Goal: Transaction & Acquisition: Book appointment/travel/reservation

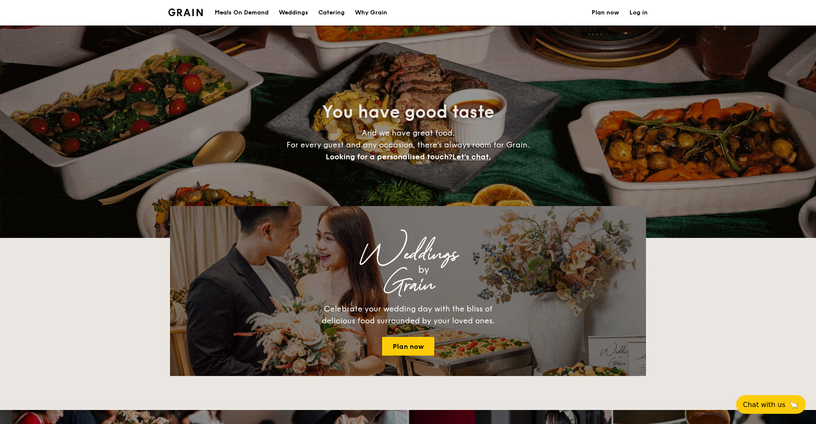
select select
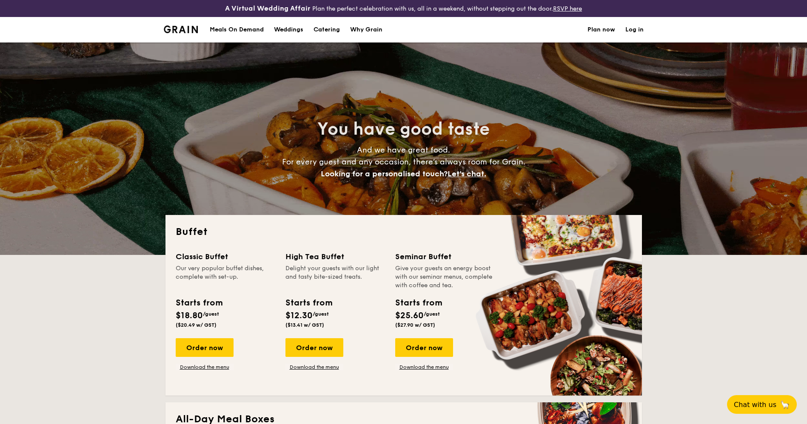
click at [329, 35] on h1 "Catering" at bounding box center [326, 30] width 26 height 26
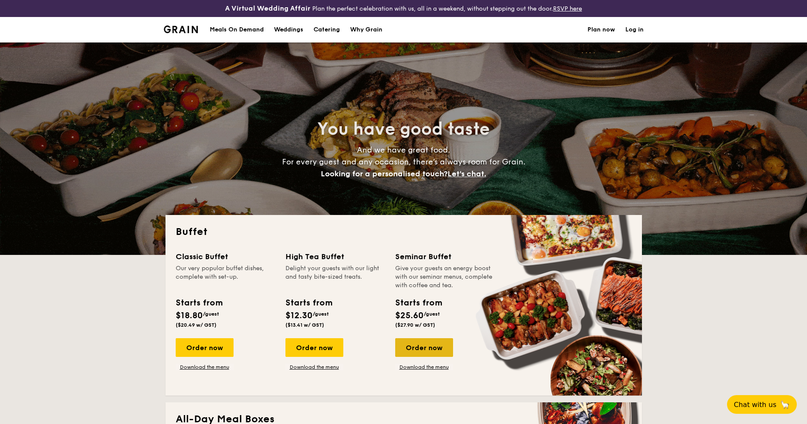
click at [437, 344] on div "Order now" at bounding box center [424, 347] width 58 height 19
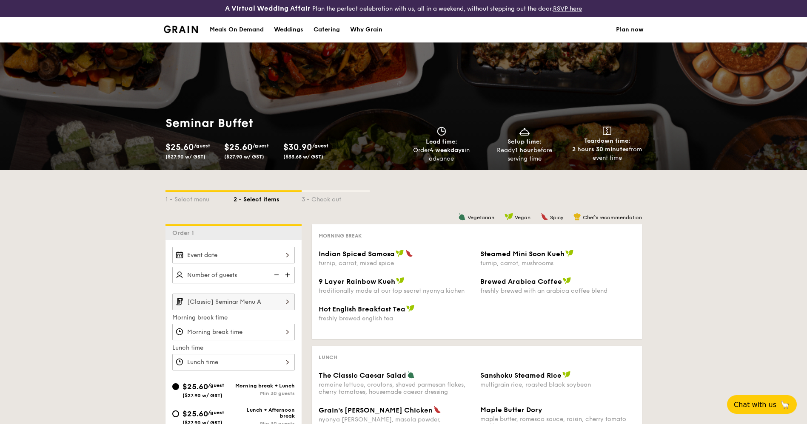
scroll to position [191, 0]
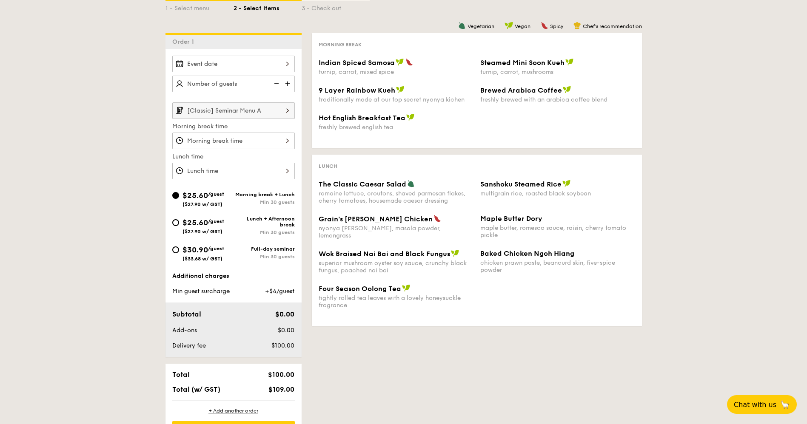
click at [197, 255] on div "$30.90 /guest ($33.68 w/ GST)" at bounding box center [203, 253] width 42 height 18
click at [179, 253] on input "$30.90 /guest ($33.68 w/ GST) Full-day seminar Min 30 guests" at bounding box center [175, 250] width 7 height 7
radio input "true"
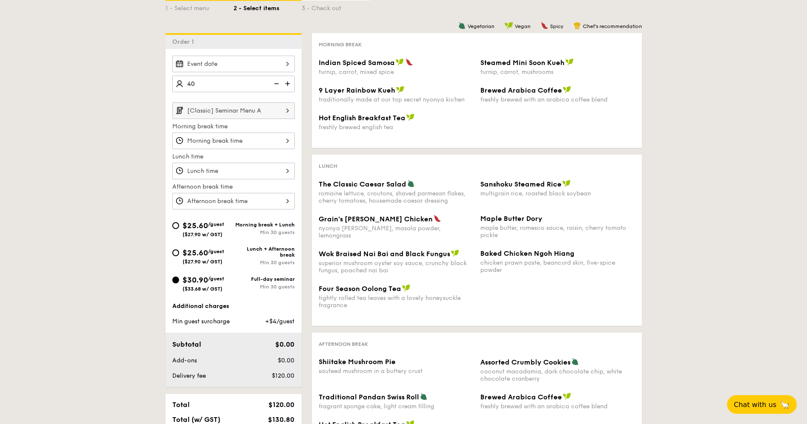
type input "40 guests"
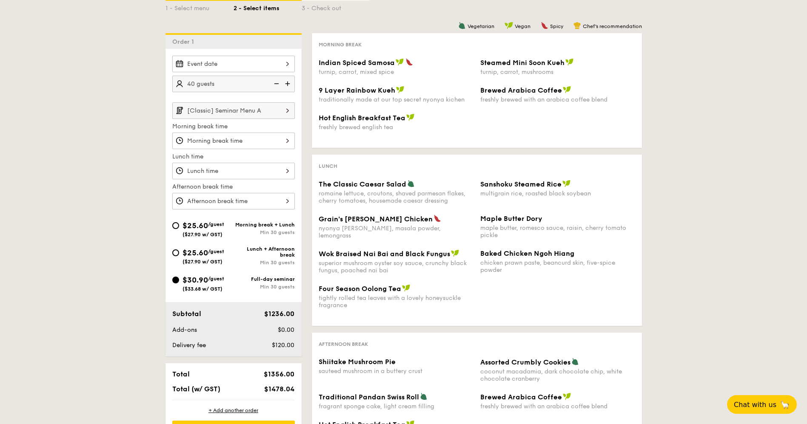
click at [238, 63] on div "2025 Oct [DATE] Tue Wed Thu Fri Sat Sun 1 2 3 4 5 6 7 8 9 10 11 12 13 14 15 16 …" at bounding box center [233, 64] width 122 height 17
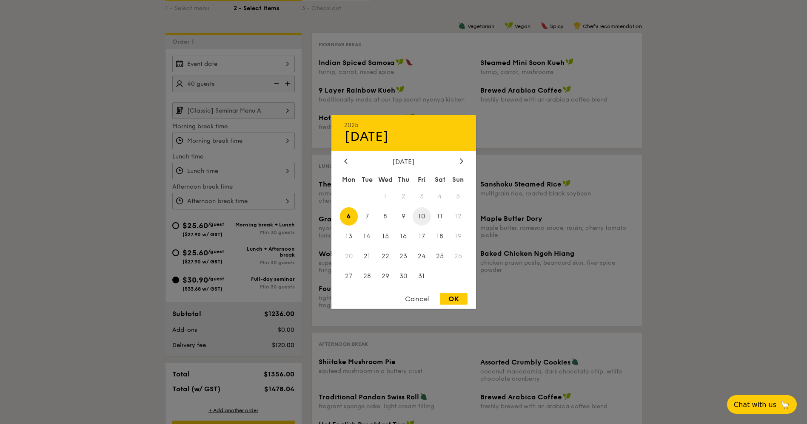
click at [425, 220] on span "10" at bounding box center [421, 217] width 18 height 18
click at [101, 139] on div at bounding box center [403, 212] width 807 height 424
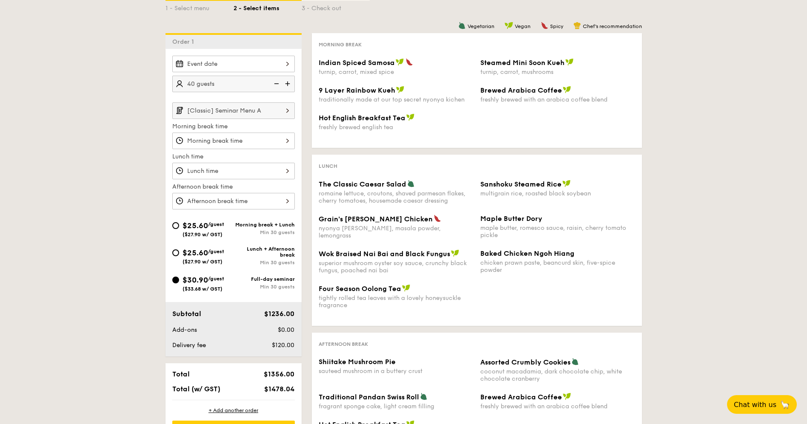
click at [252, 138] on div at bounding box center [233, 141] width 122 height 17
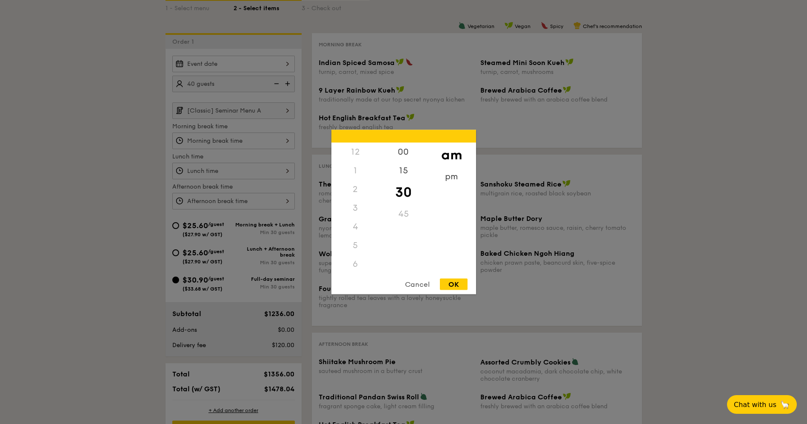
scroll to position [94, 0]
click at [356, 206] on div "8" at bounding box center [355, 211] width 48 height 25
click at [453, 284] on div "OK" at bounding box center [454, 284] width 28 height 11
type input "8:30AM"
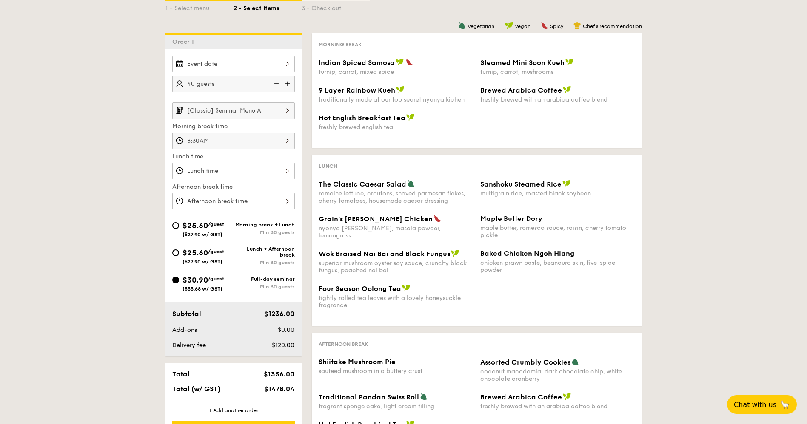
click at [241, 63] on div at bounding box center [233, 64] width 122 height 17
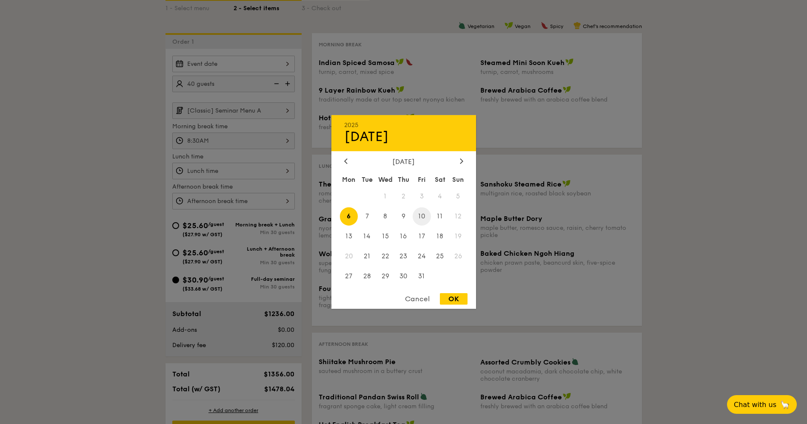
click at [425, 218] on span "10" at bounding box center [421, 217] width 18 height 18
click at [458, 300] on div "OK" at bounding box center [454, 298] width 28 height 11
type input "[DATE]"
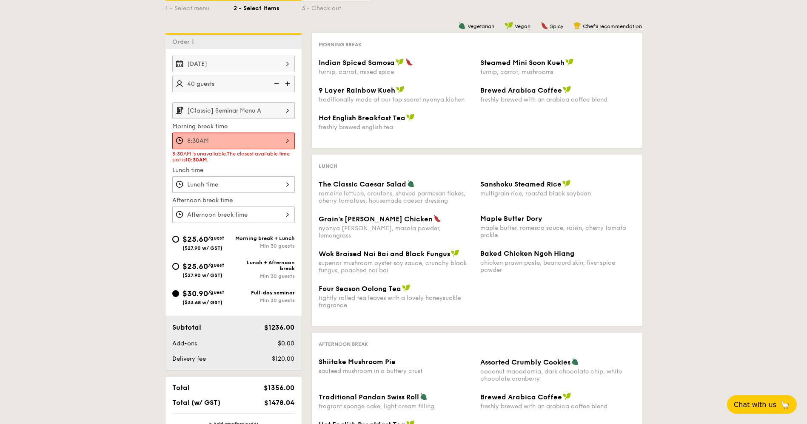
click at [264, 63] on div "[DATE]" at bounding box center [233, 64] width 122 height 17
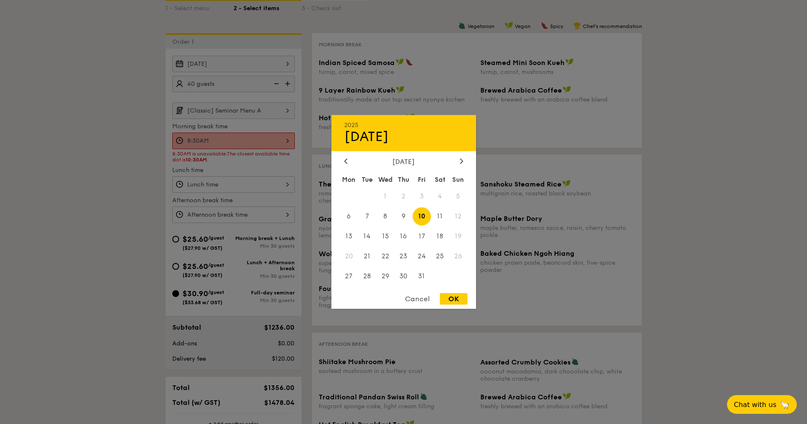
click at [455, 300] on div "OK" at bounding box center [454, 298] width 28 height 11
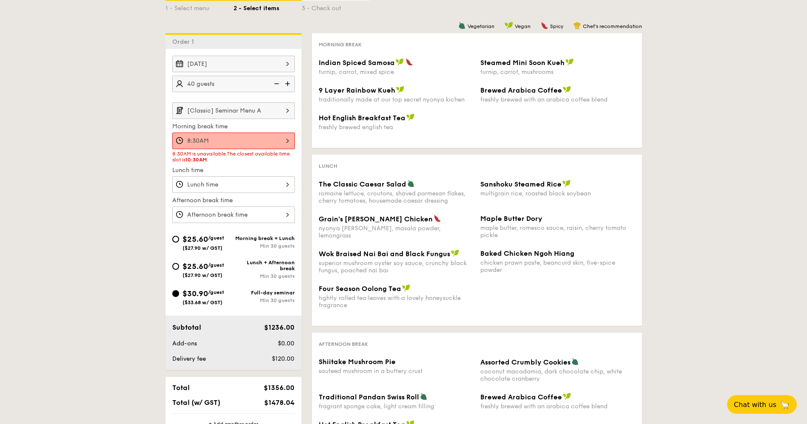
click at [225, 176] on div "[Classic] Seminar Menu A Morning break time 8:30AM 8:30AM is unavailable. The c…" at bounding box center [233, 162] width 122 height 121
click at [222, 181] on div at bounding box center [233, 184] width 122 height 17
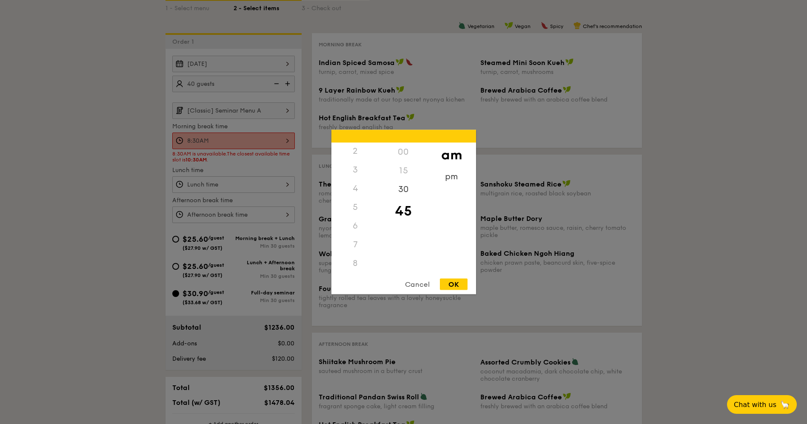
scroll to position [0, 0]
click at [355, 154] on div "12" at bounding box center [355, 152] width 48 height 19
click at [356, 151] on div "12" at bounding box center [355, 152] width 48 height 19
click at [455, 174] on div "pm" at bounding box center [451, 180] width 48 height 25
click at [354, 152] on div "12" at bounding box center [355, 155] width 48 height 25
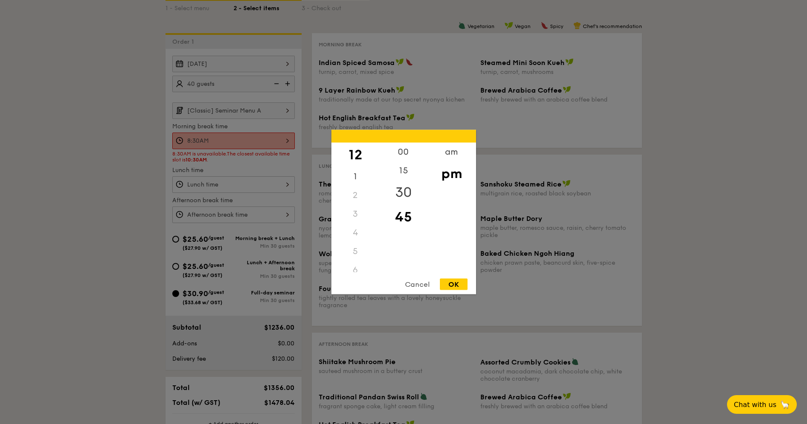
click at [403, 192] on div "30" at bounding box center [403, 192] width 48 height 25
click at [455, 286] on div "OK" at bounding box center [454, 284] width 28 height 11
type input "12:30PM"
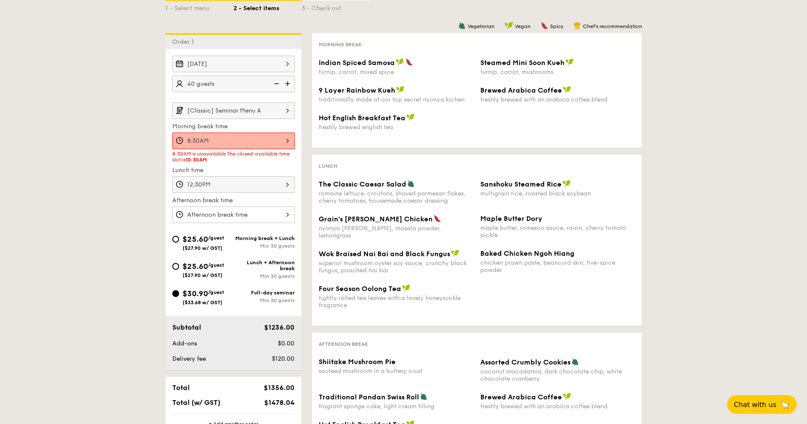
click at [166, 212] on div "[DATE] 40 guests [Classic] Seminar Menu A Morning break time 8:30AM 8:30AM is u…" at bounding box center [233, 140] width 136 height 168
click at [233, 221] on div at bounding box center [233, 215] width 122 height 17
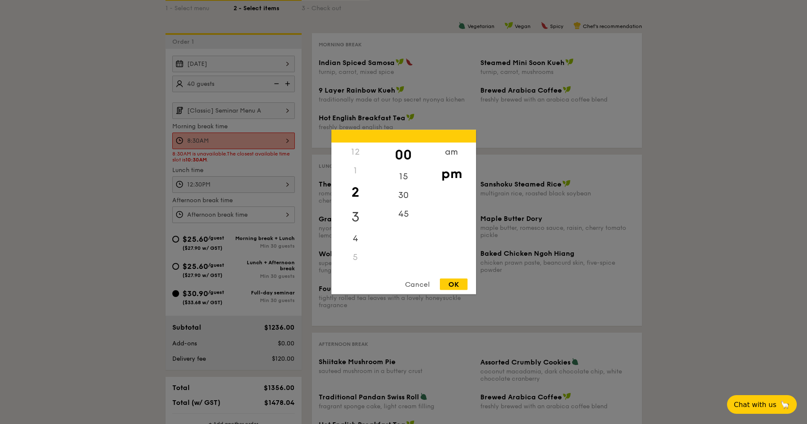
click at [349, 209] on div "3" at bounding box center [355, 217] width 48 height 25
click at [452, 282] on div "OK" at bounding box center [454, 284] width 28 height 11
type input "3:00PM"
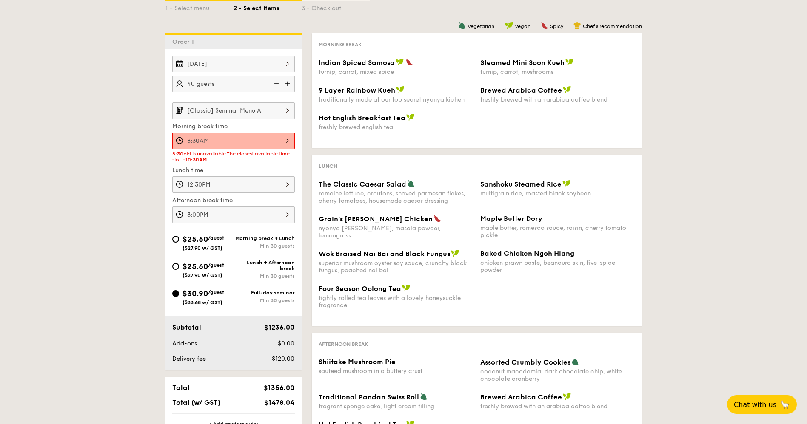
click at [122, 177] on div "1 - Select menu 2 - Select items 3 - Check out Order 1 [DATE] 40 guests [Classi…" at bounding box center [403, 220] width 807 height 483
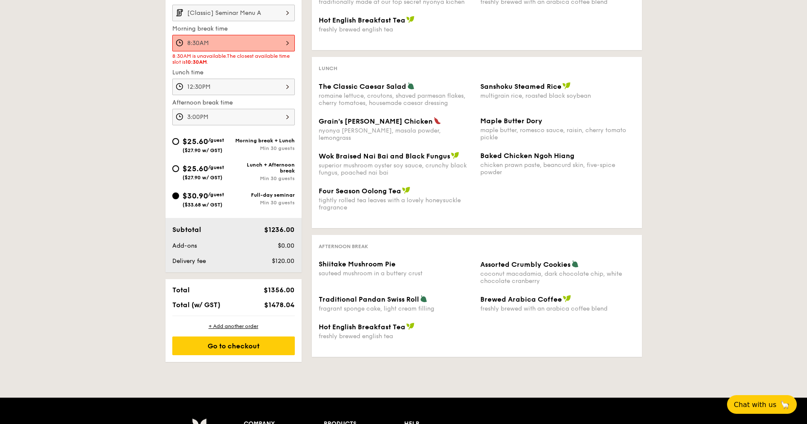
scroll to position [191, 0]
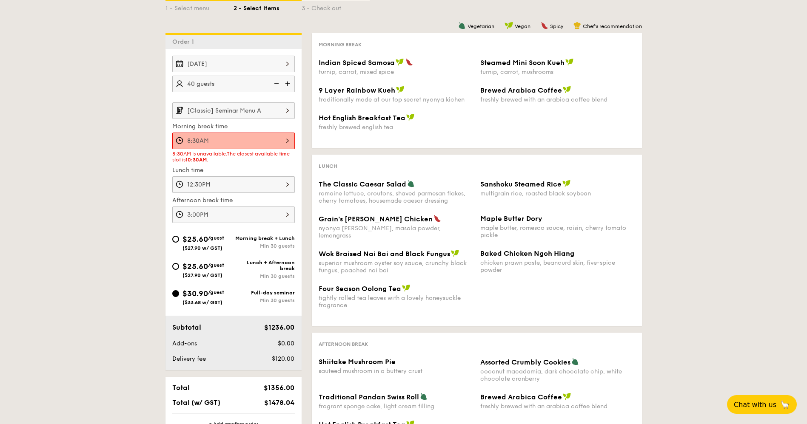
click at [131, 86] on div "1 - Select menu 2 - Select items 3 - Check out Order 1 [DATE] 40 guests [Classi…" at bounding box center [403, 220] width 807 height 483
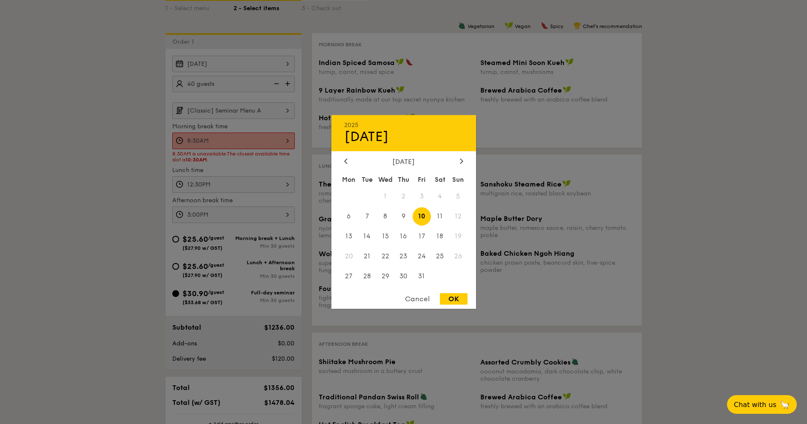
click at [284, 63] on div "[DATE] 2025 Oct [DATE] Tue Wed Thu Fri Sat Sun 1 2 3 4 5 6 7 8 9 10 11 12 13 14…" at bounding box center [233, 64] width 122 height 17
click at [404, 216] on span "9" at bounding box center [403, 217] width 18 height 18
click at [456, 297] on div "OK" at bounding box center [454, 298] width 28 height 11
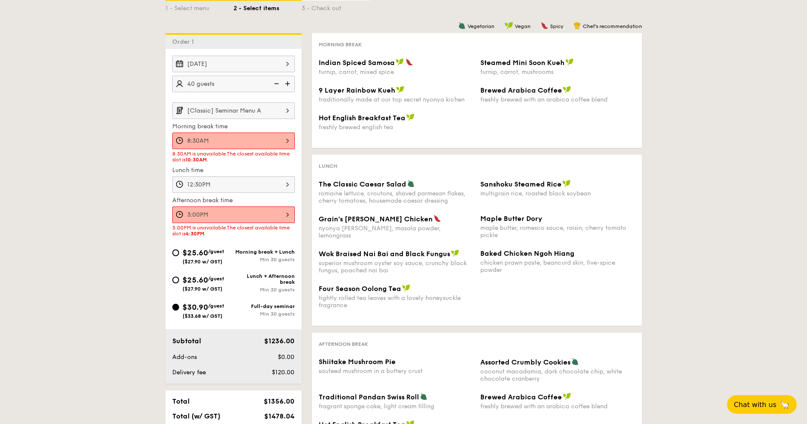
click at [149, 110] on div "1 - Select menu 2 - Select items 3 - Check out Order 1 [DATE] 40 guests [Classi…" at bounding box center [403, 226] width 807 height 495
click at [238, 64] on div "[DATE]" at bounding box center [233, 64] width 122 height 17
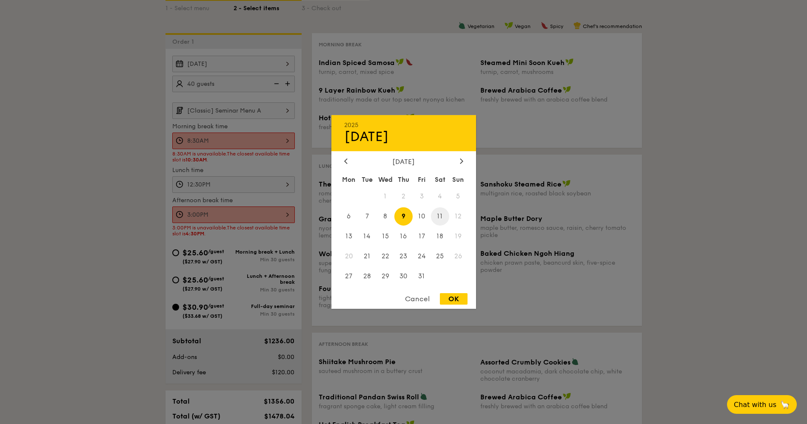
click at [440, 210] on span "11" at bounding box center [440, 217] width 18 height 18
click at [424, 215] on span "10" at bounding box center [421, 217] width 18 height 18
click at [459, 301] on div "OK" at bounding box center [454, 298] width 28 height 11
type input "[DATE]"
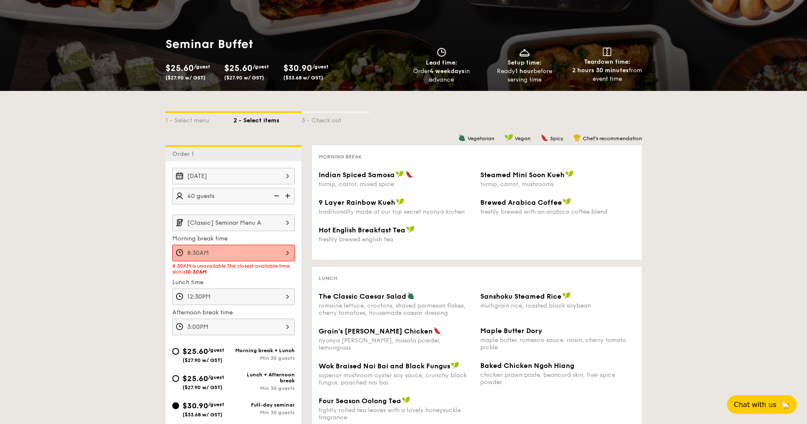
scroll to position [68, 0]
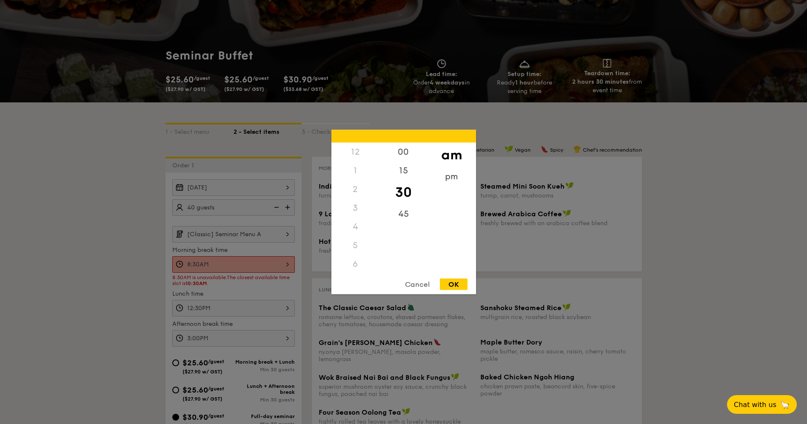
click at [281, 268] on div "8:30AM 12 1 2 3 4 5 6 7 8 9 10 11 00 15 30 45 am pm Cancel OK" at bounding box center [233, 264] width 122 height 17
click at [421, 287] on div "Cancel" at bounding box center [417, 284] width 42 height 11
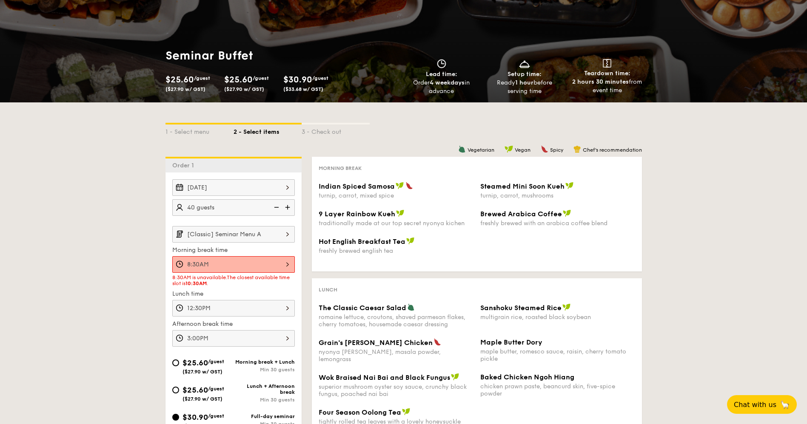
click at [131, 180] on div "1 - Select menu 2 - Select items 3 - Check out Order 1 [DATE] 40 guests [Classi…" at bounding box center [403, 343] width 807 height 483
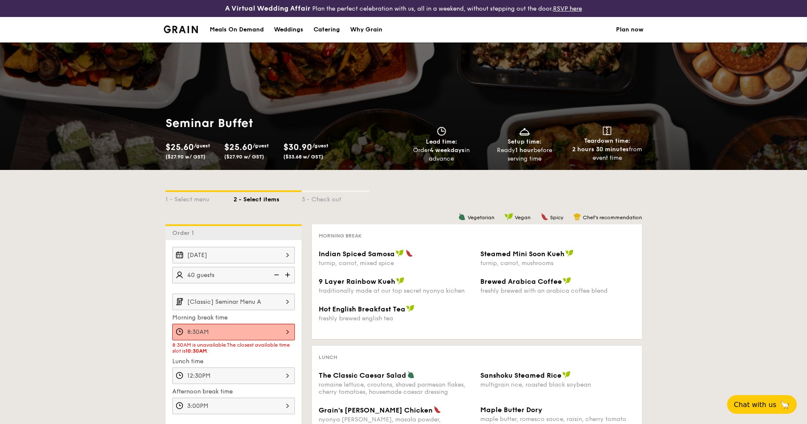
scroll to position [128, 0]
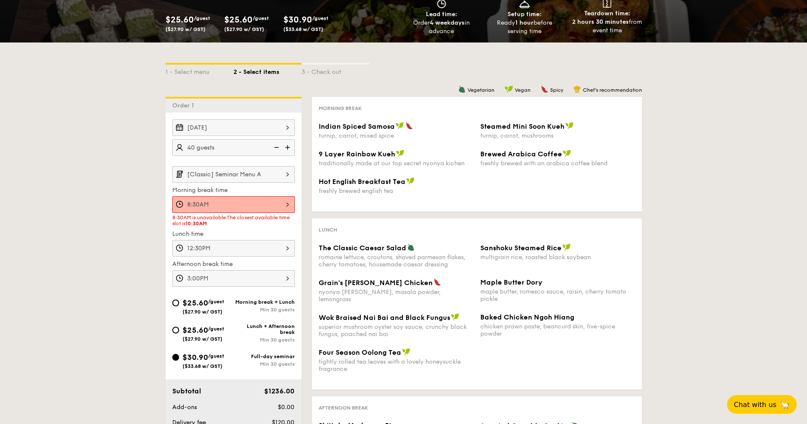
click at [243, 207] on div "8:30AM 12 1 2 3 4 5 6 7 8 9 10 11 00 15 30 45 am pm Cancel OK" at bounding box center [233, 204] width 122 height 17
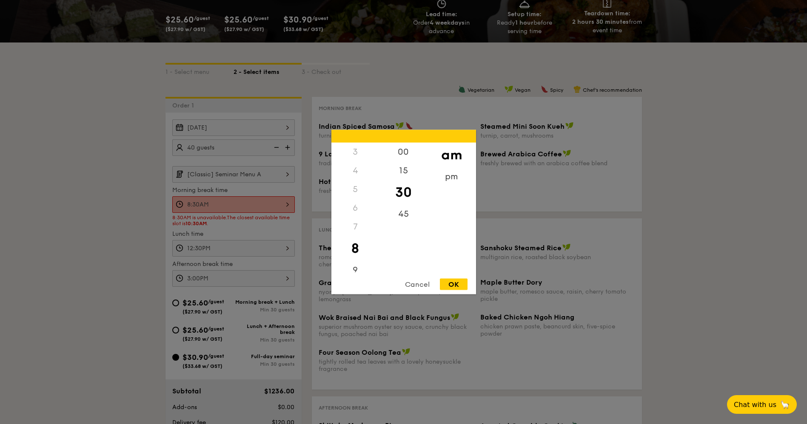
click at [176, 217] on div at bounding box center [403, 212] width 807 height 424
click at [279, 202] on div "8:30AM 12 1 2 3 4 5 6 7 8 9 10 11 00 15 30 45 am pm Cancel OK" at bounding box center [233, 204] width 122 height 17
click at [109, 185] on div at bounding box center [403, 212] width 807 height 424
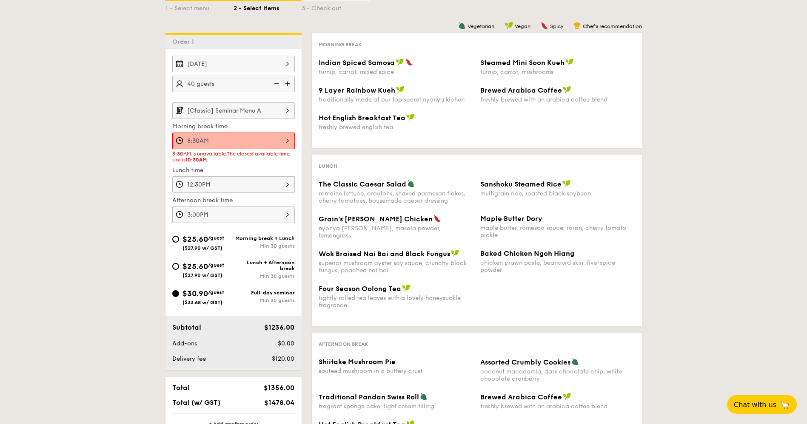
scroll to position [64, 0]
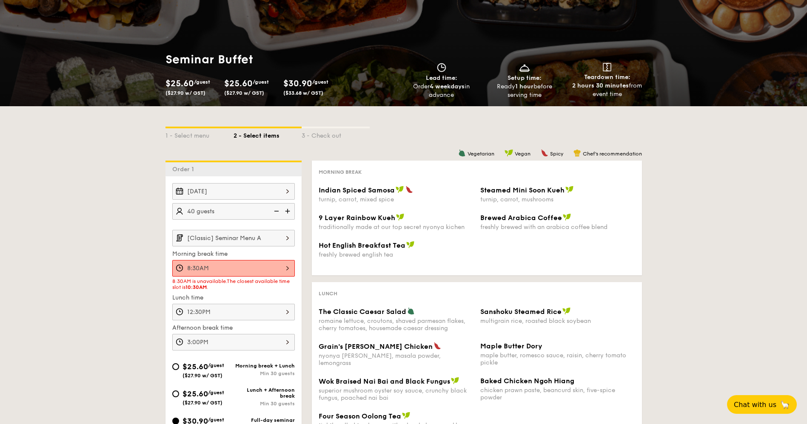
click at [125, 242] on div "1 - Select menu 2 - Select items 3 - Check out Order 1 [DATE] 40 guests [Classi…" at bounding box center [403, 347] width 807 height 483
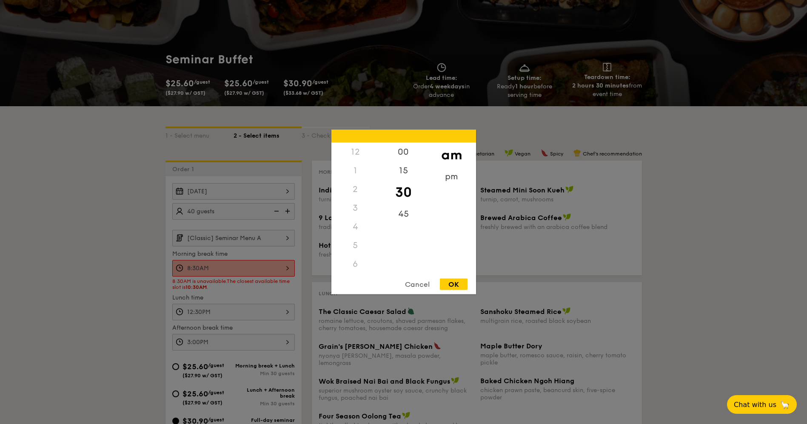
click at [201, 273] on div "8:30AM 12 1 2 3 4 5 6 7 8 9 10 11 00 15 30 45 am pm Cancel OK" at bounding box center [233, 268] width 122 height 17
click at [154, 266] on div at bounding box center [403, 212] width 807 height 424
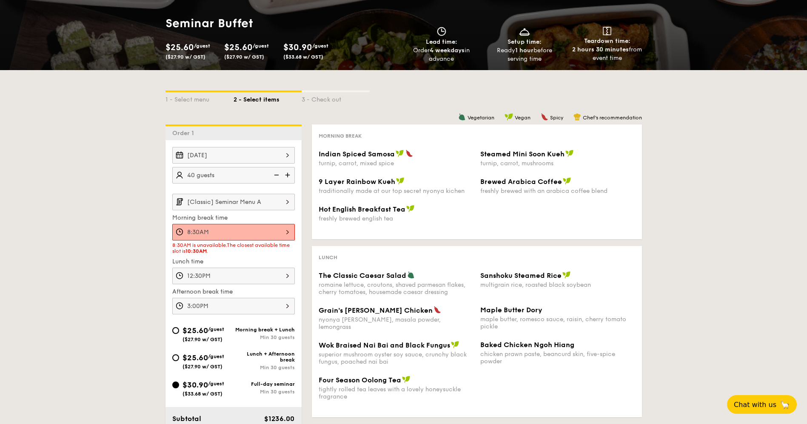
scroll to position [128, 0]
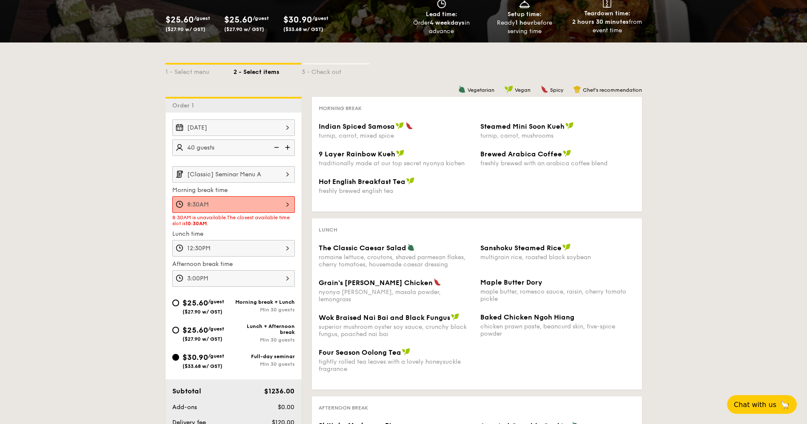
click at [136, 191] on div "1 - Select menu 2 - Select items 3 - Check out Order 1 [DATE] 40 guests [Classi…" at bounding box center [403, 284] width 807 height 483
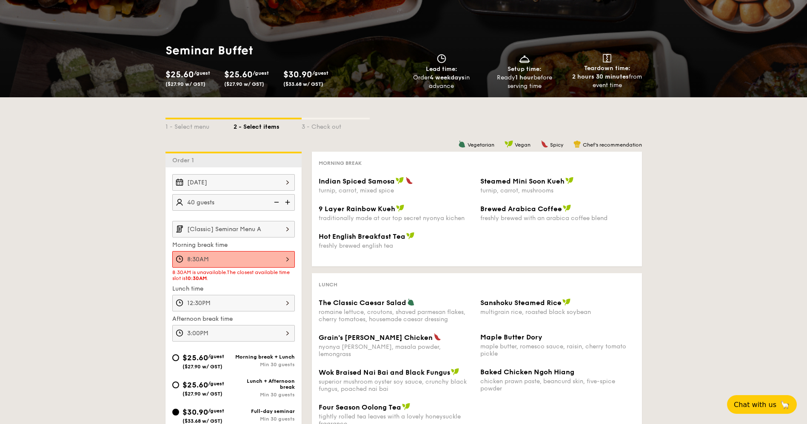
scroll to position [4, 0]
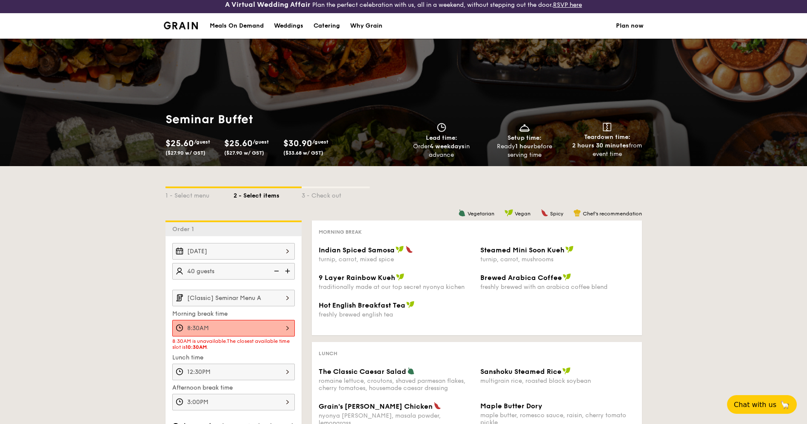
click at [278, 253] on div "[DATE]" at bounding box center [233, 251] width 122 height 17
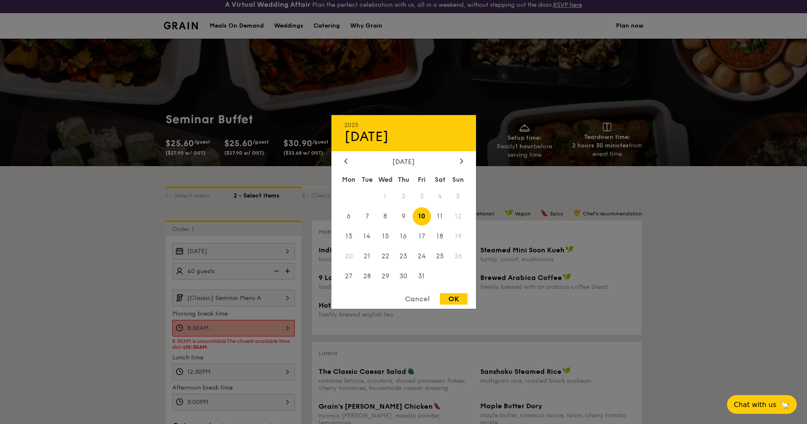
click at [451, 298] on div "OK" at bounding box center [454, 298] width 28 height 11
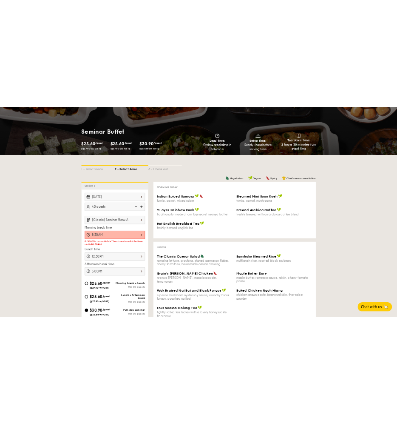
scroll to position [131, 0]
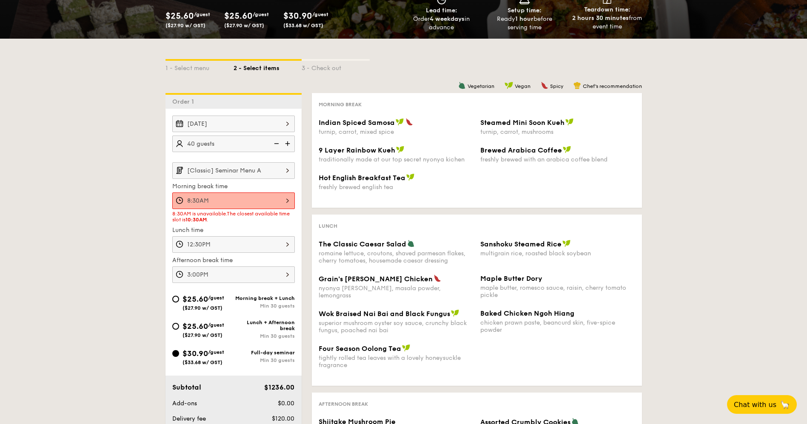
click at [756, 177] on div "1 - Select menu 2 - Select items 3 - Check out Order 1 [DATE] 40 guests [Classi…" at bounding box center [403, 280] width 807 height 483
